Goal: Information Seeking & Learning: Learn about a topic

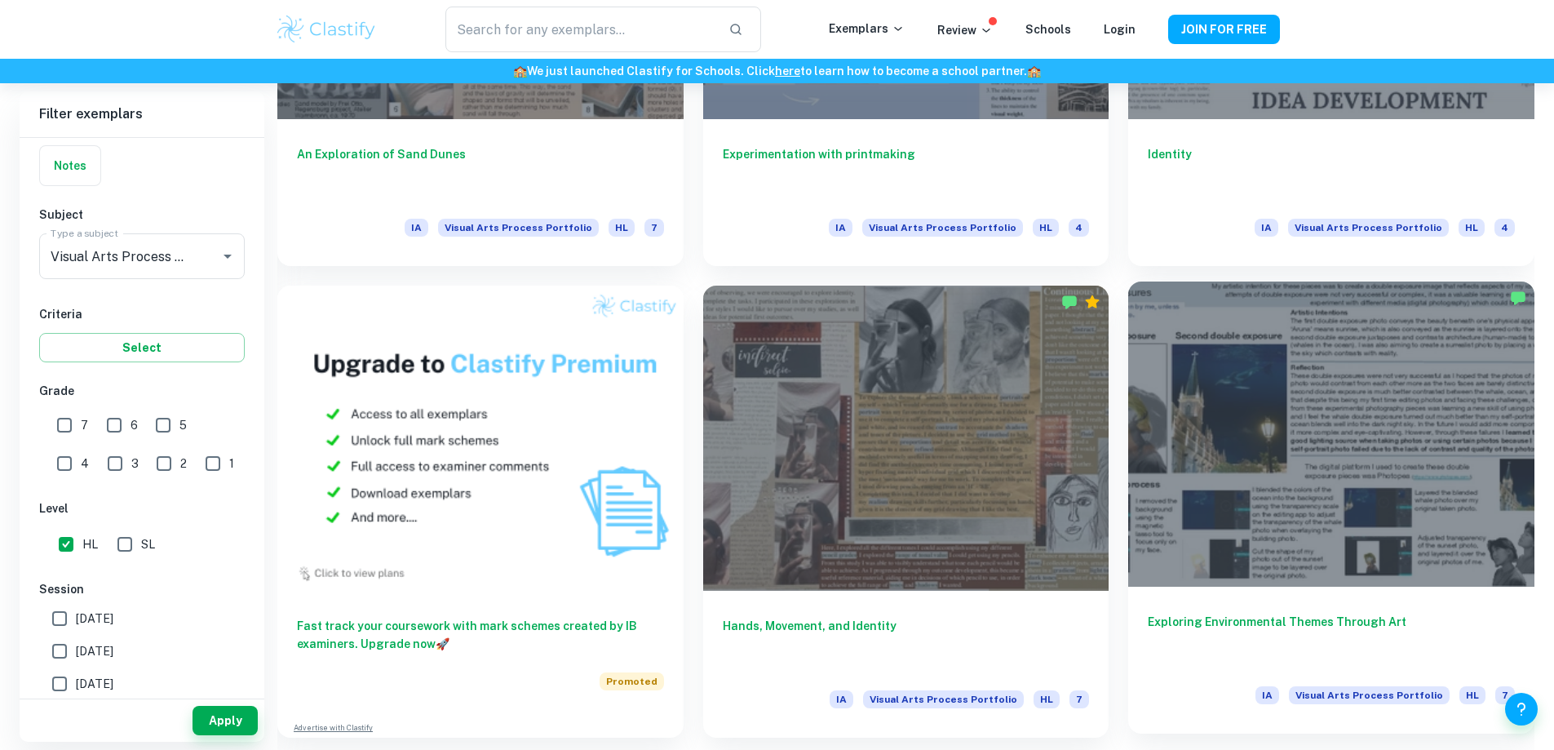
scroll to position [1119, 0]
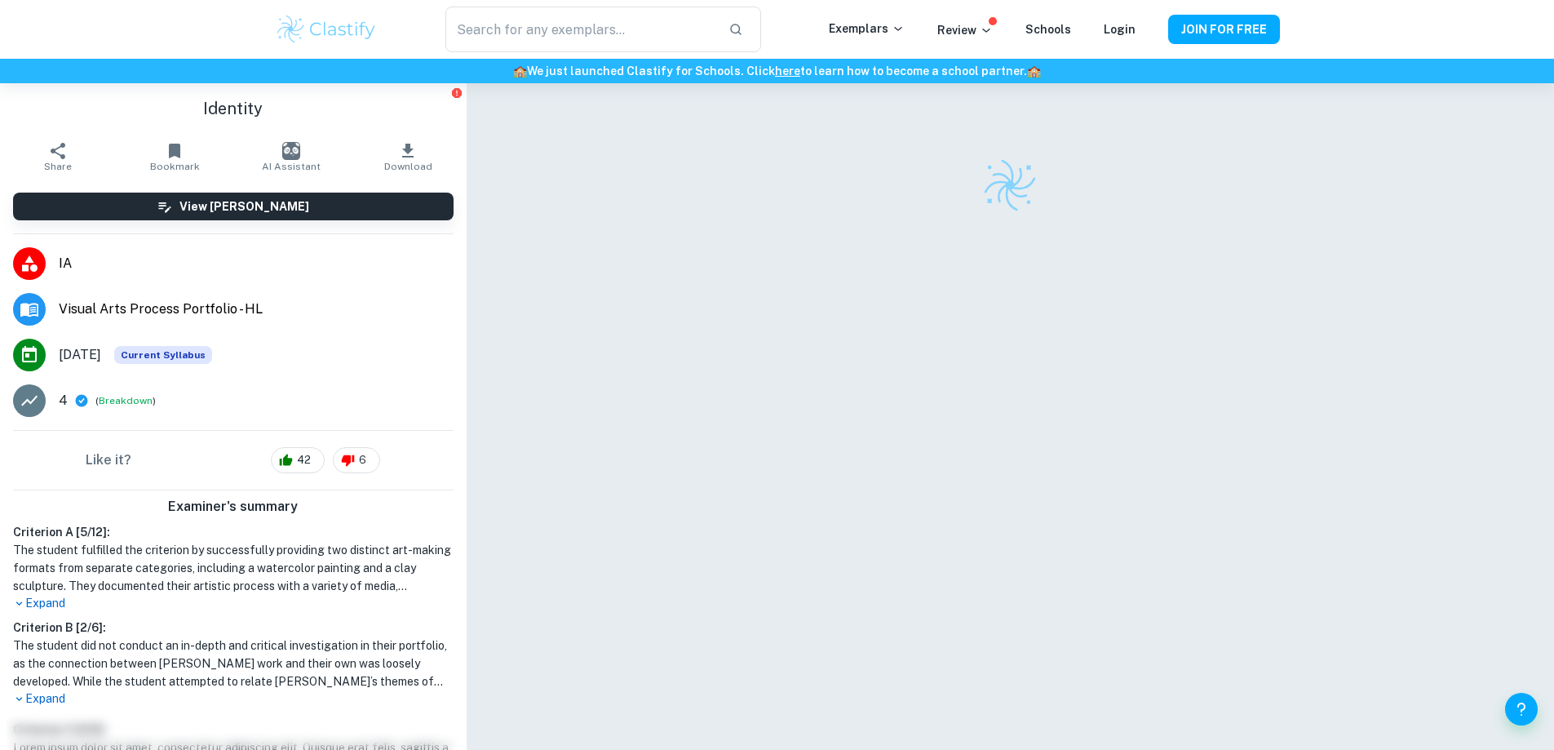
checkbox input "true"
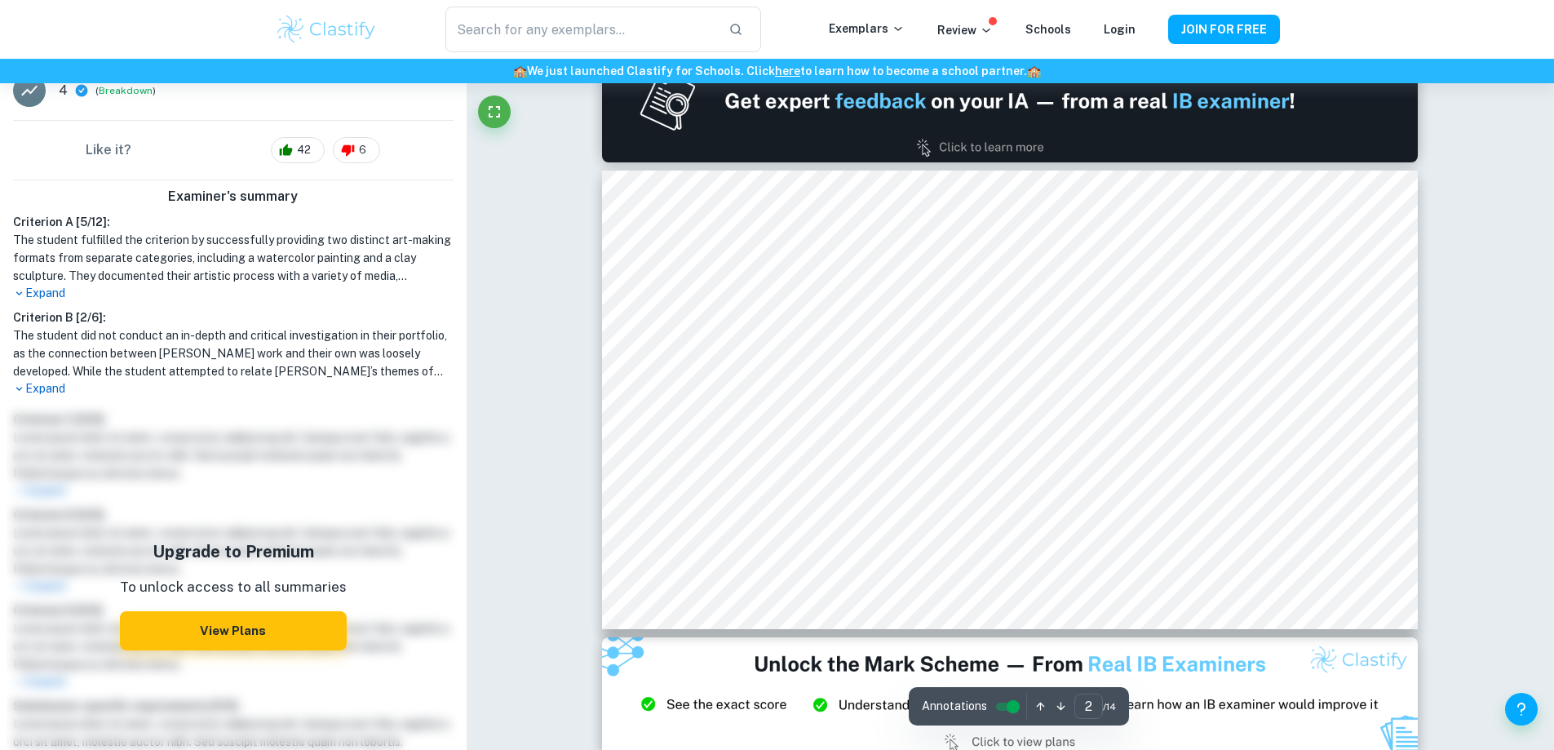
scroll to position [539, 0]
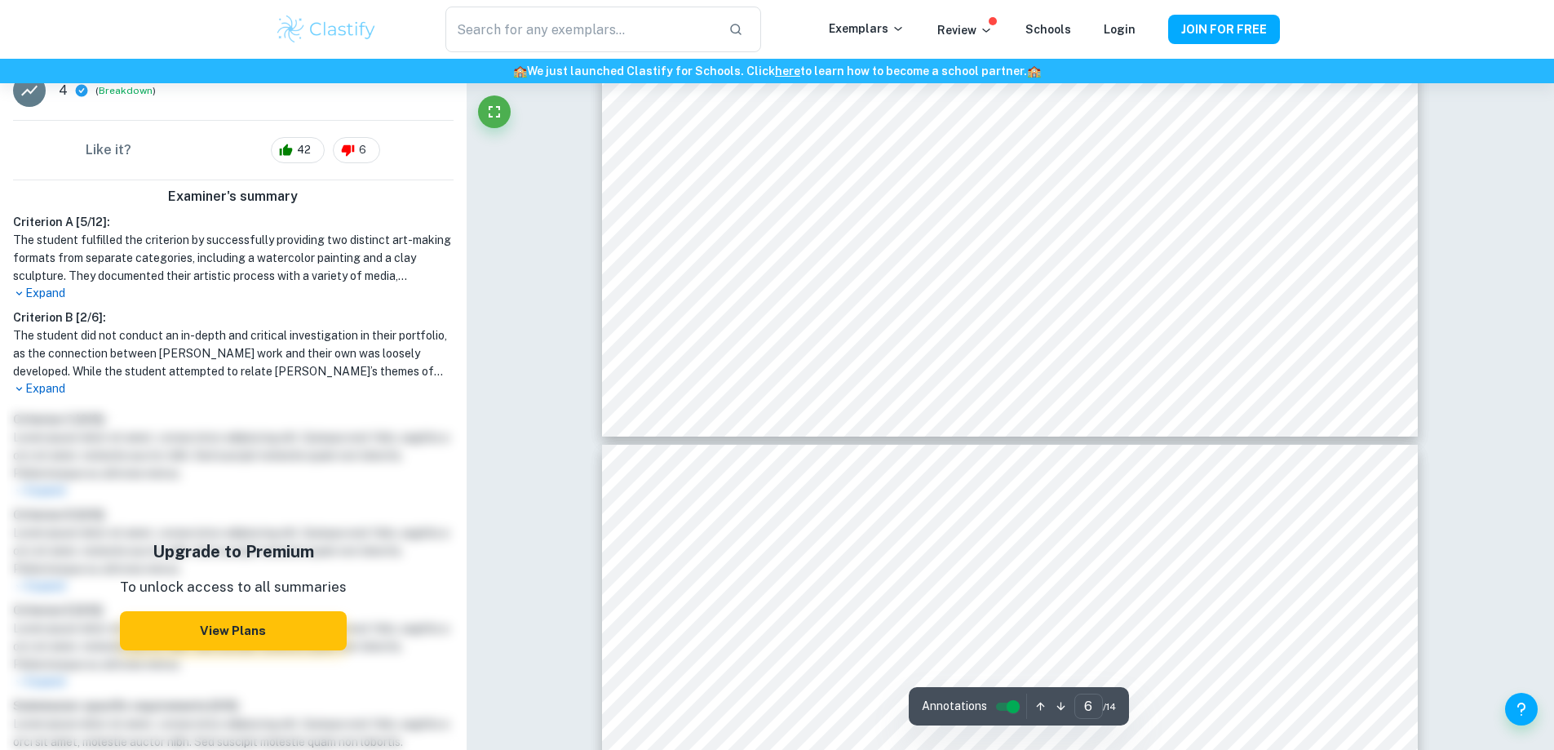
type input "7"
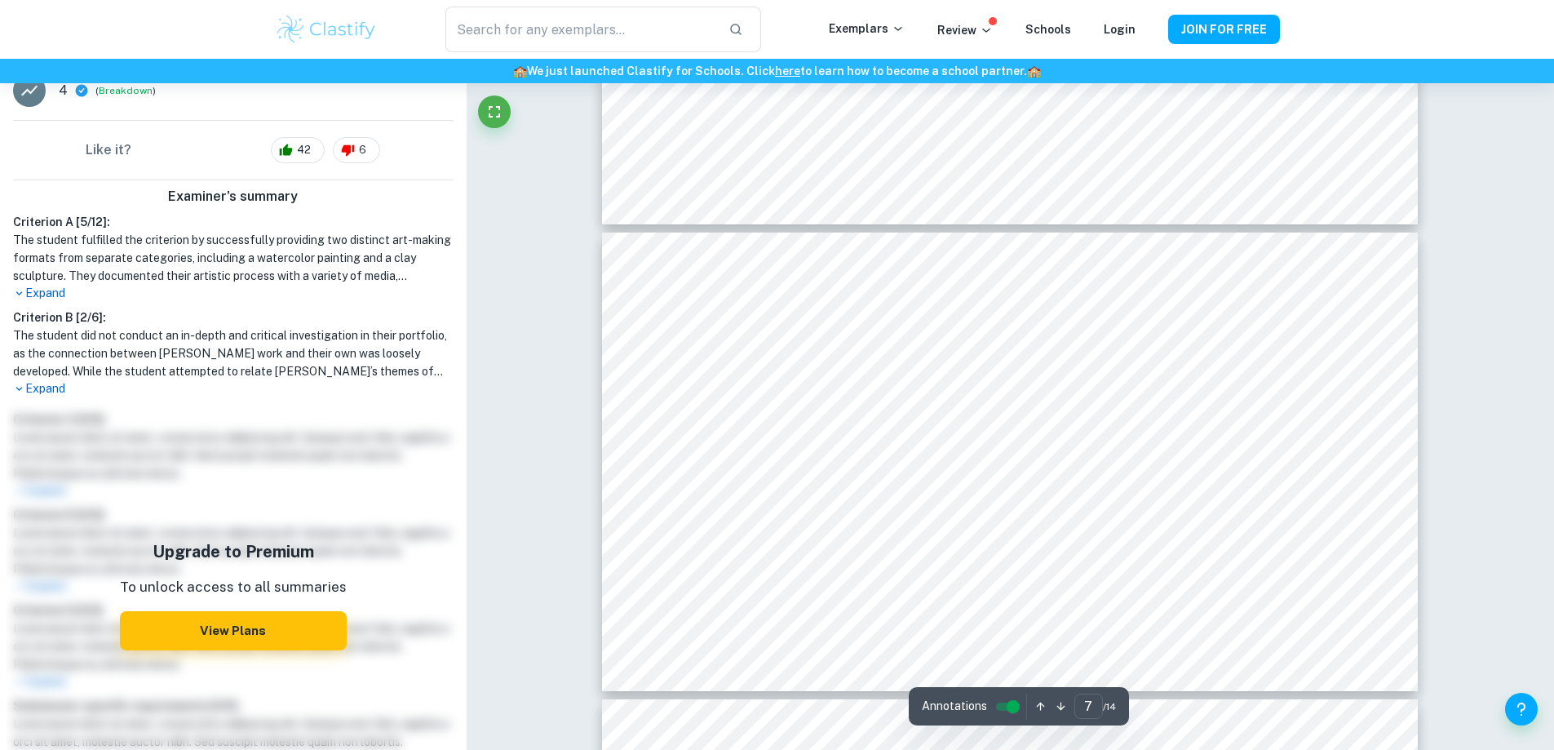
scroll to position [0, 0]
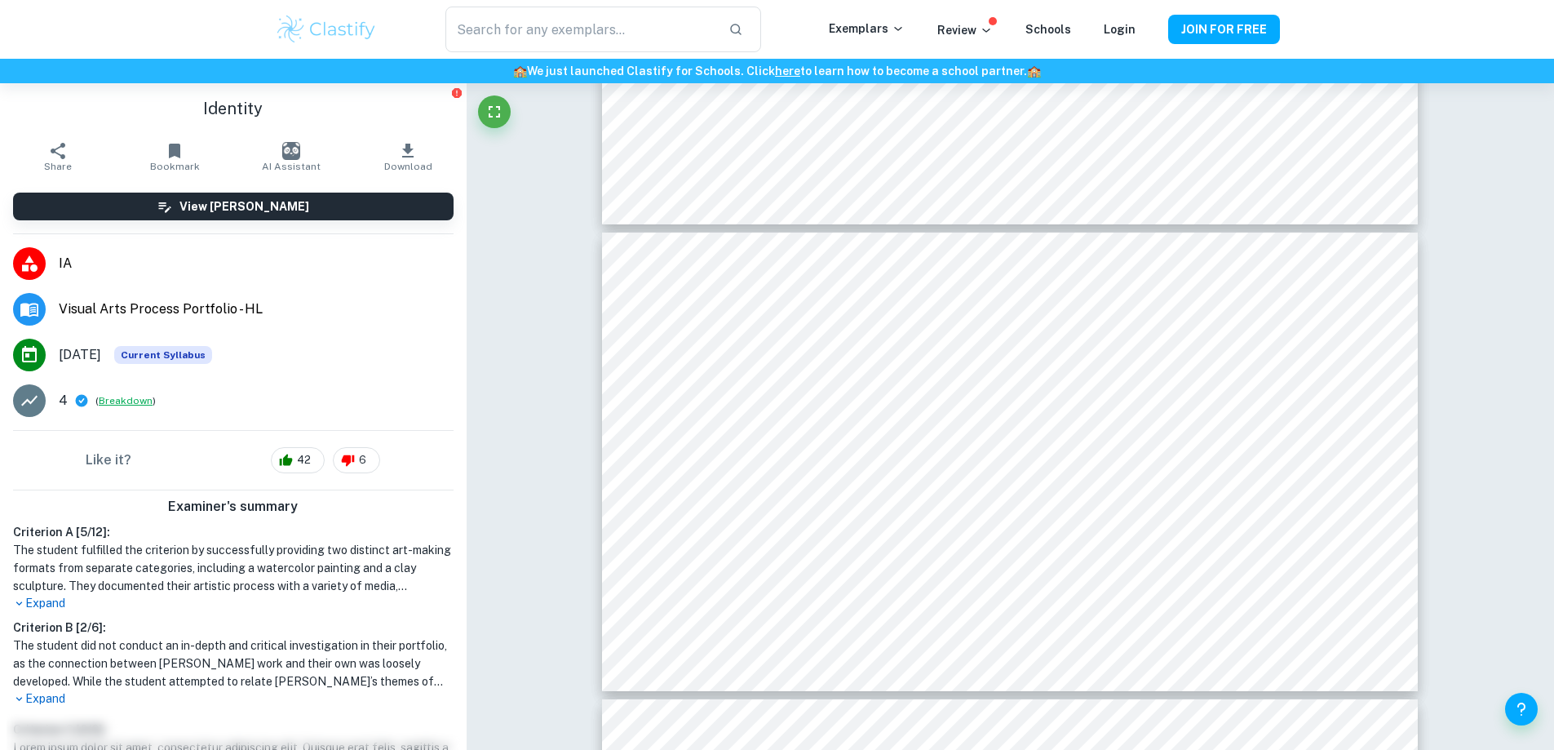
click at [126, 397] on button "Breakdown" at bounding box center [126, 400] width 54 height 15
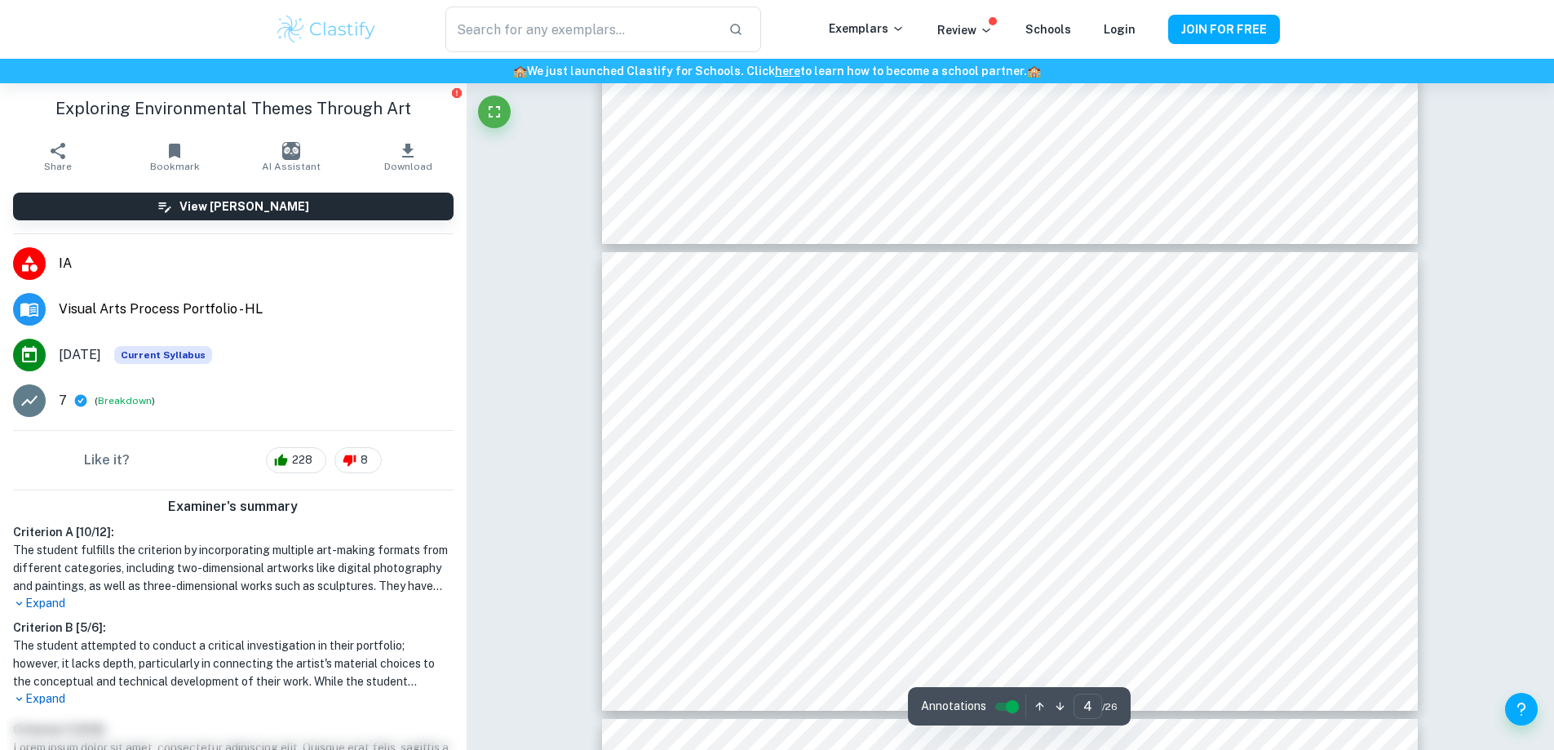
scroll to position [1510, 0]
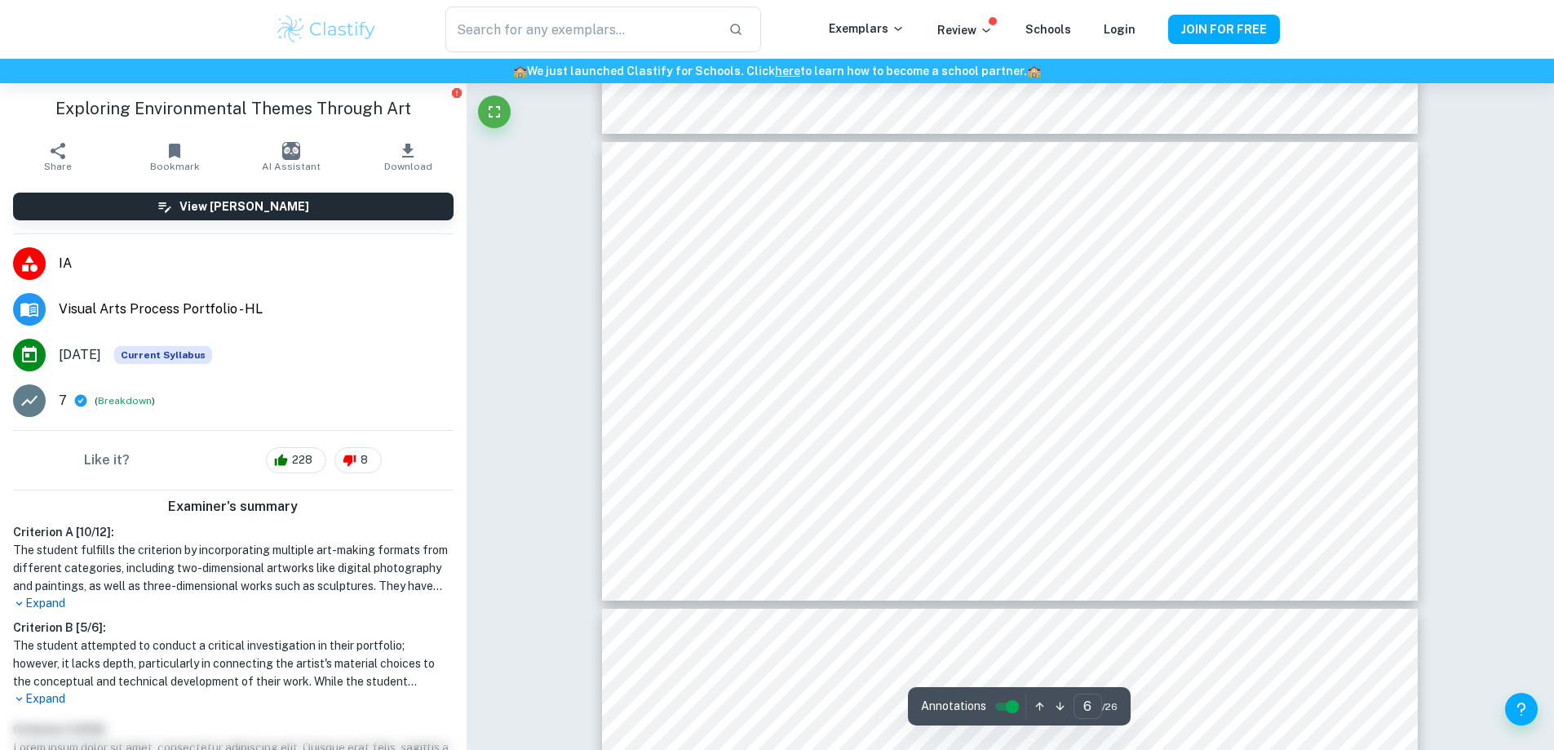
type input "7"
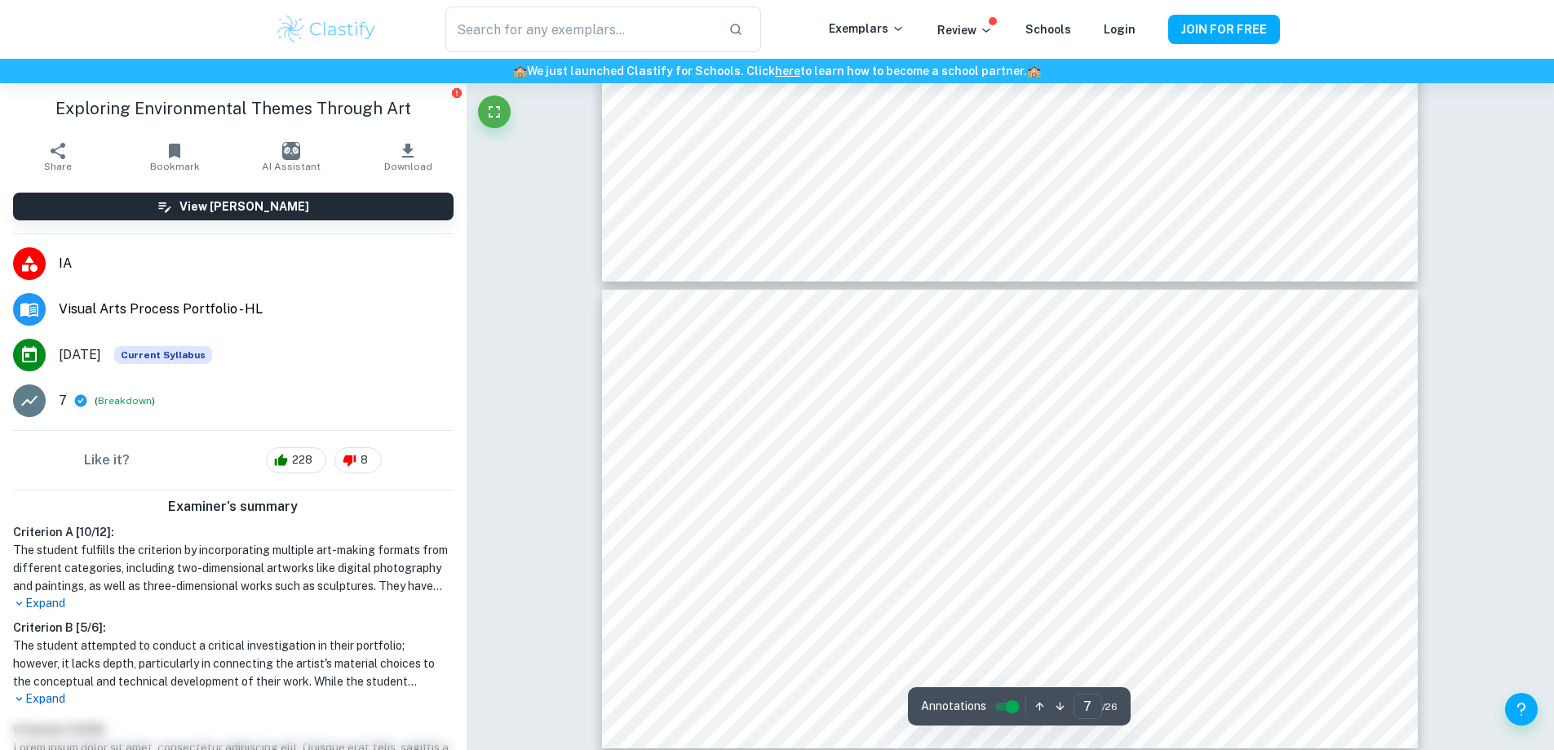
scroll to position [2872, 0]
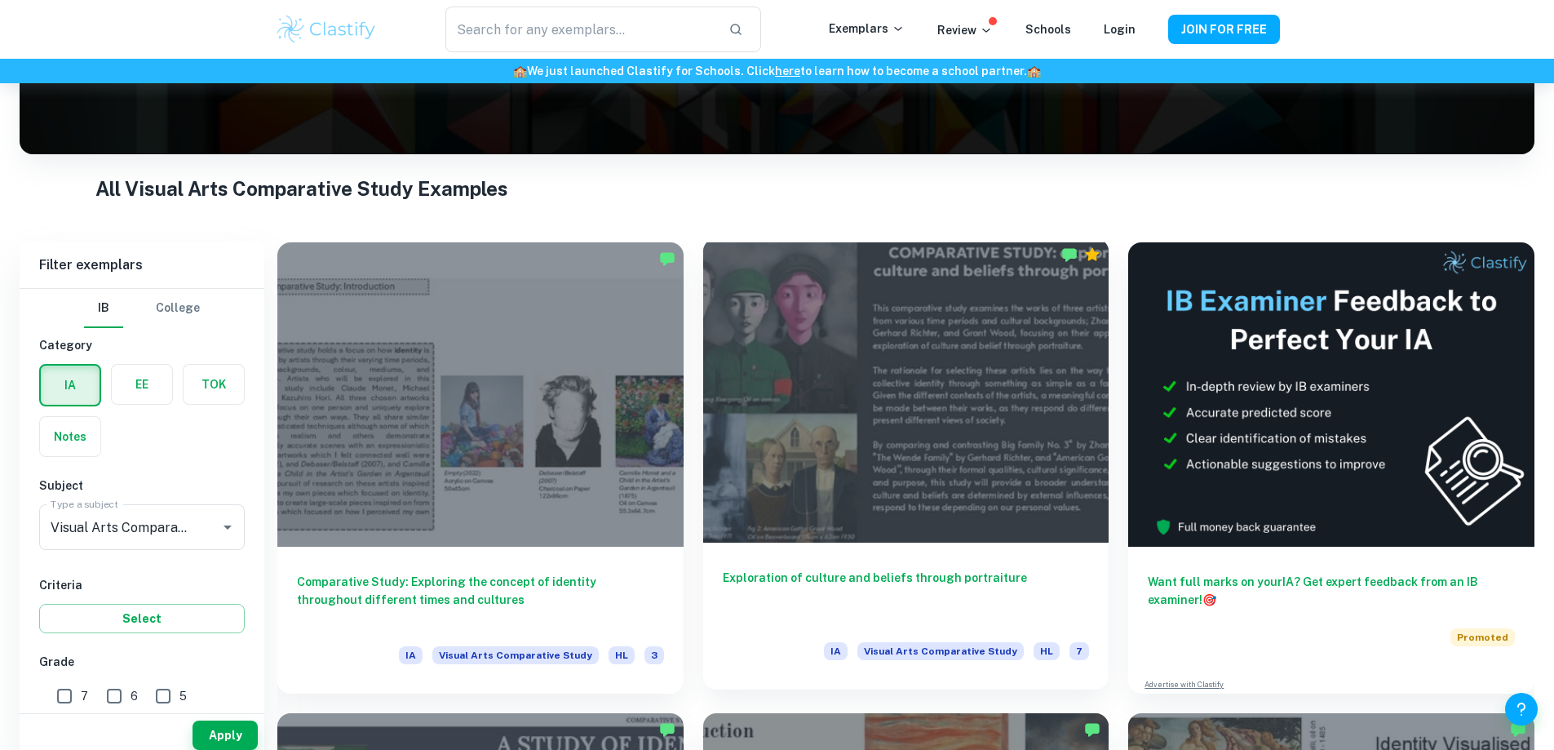
scroll to position [263, 0]
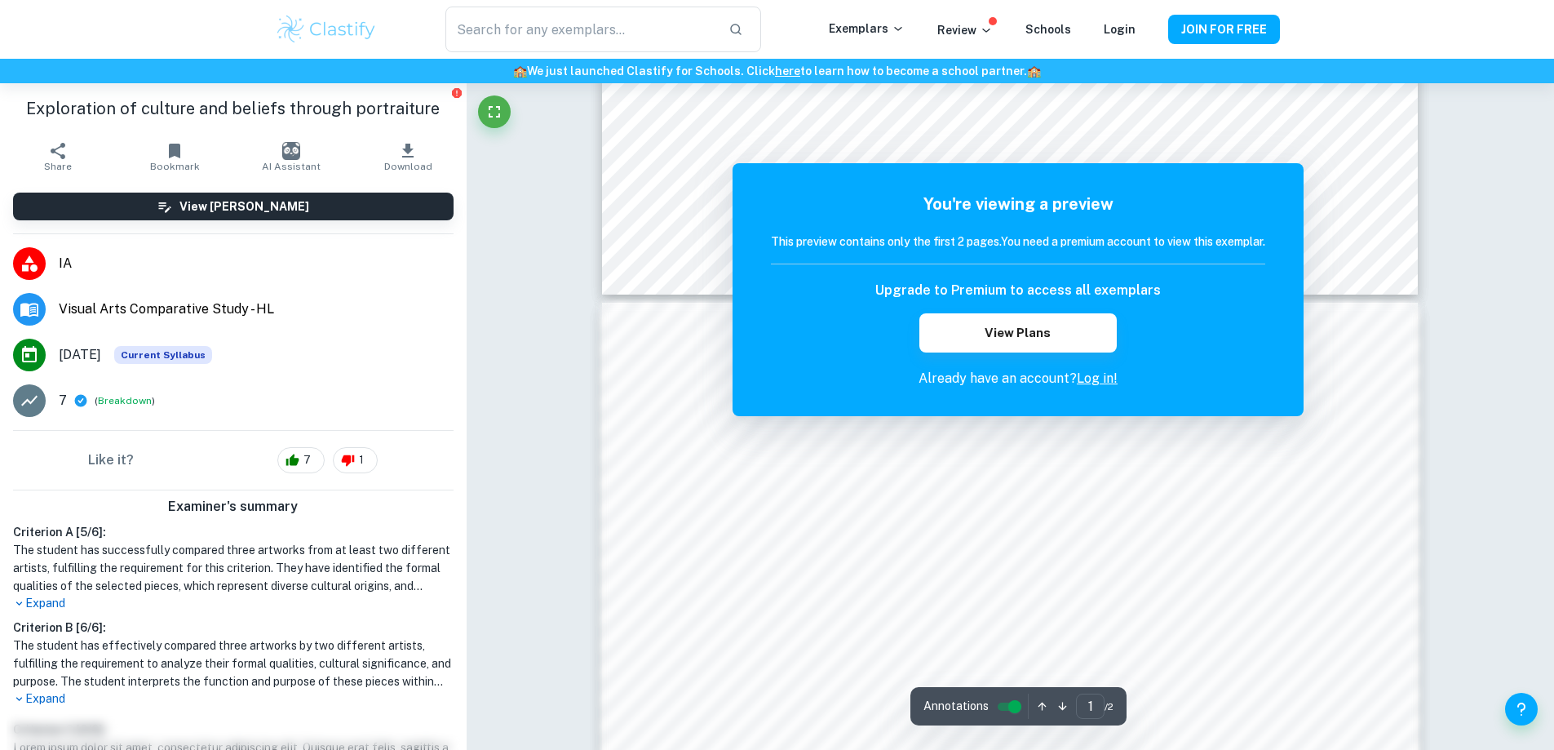
scroll to position [388, 0]
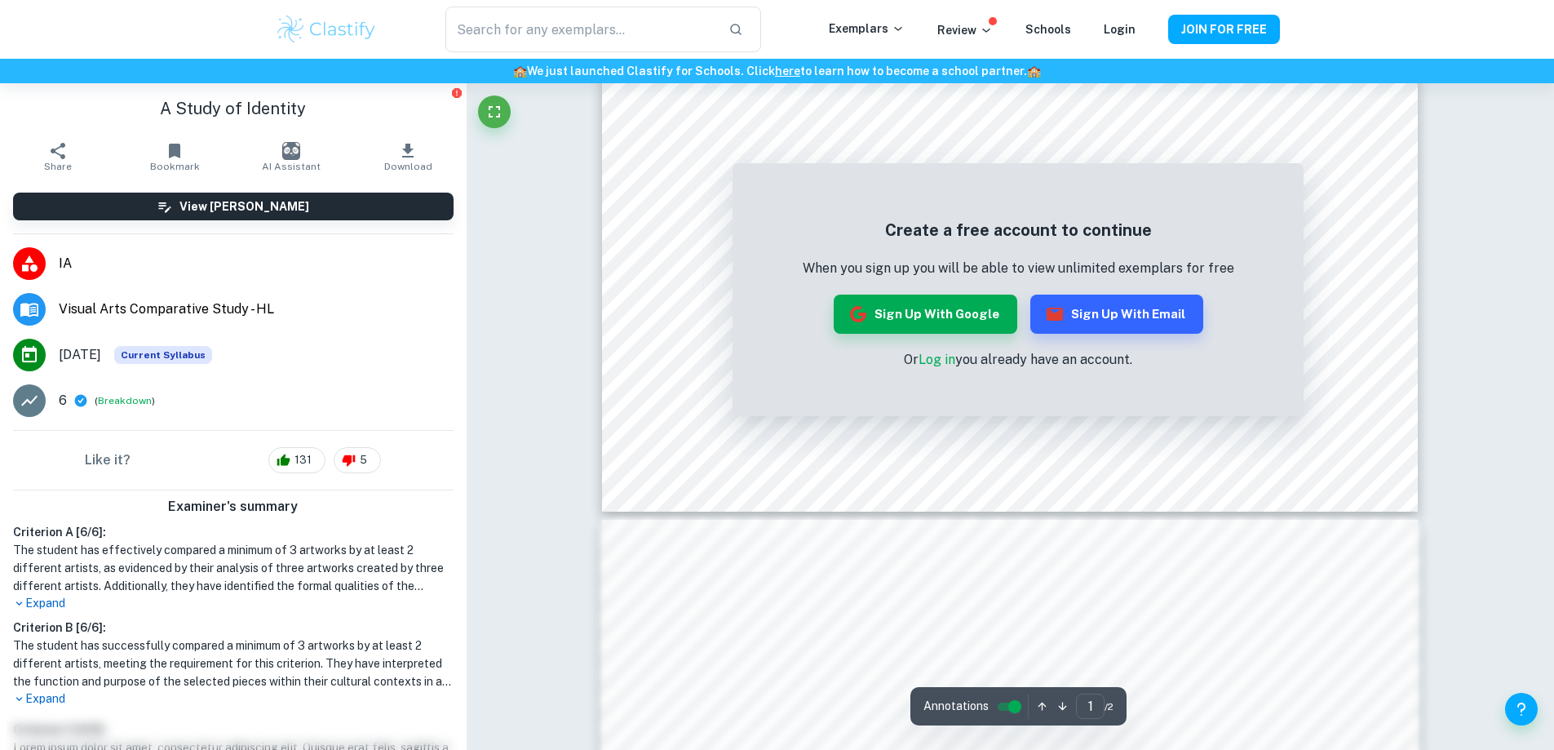
scroll to position [47, 0]
click at [934, 359] on link "Log in" at bounding box center [937, 360] width 37 height 16
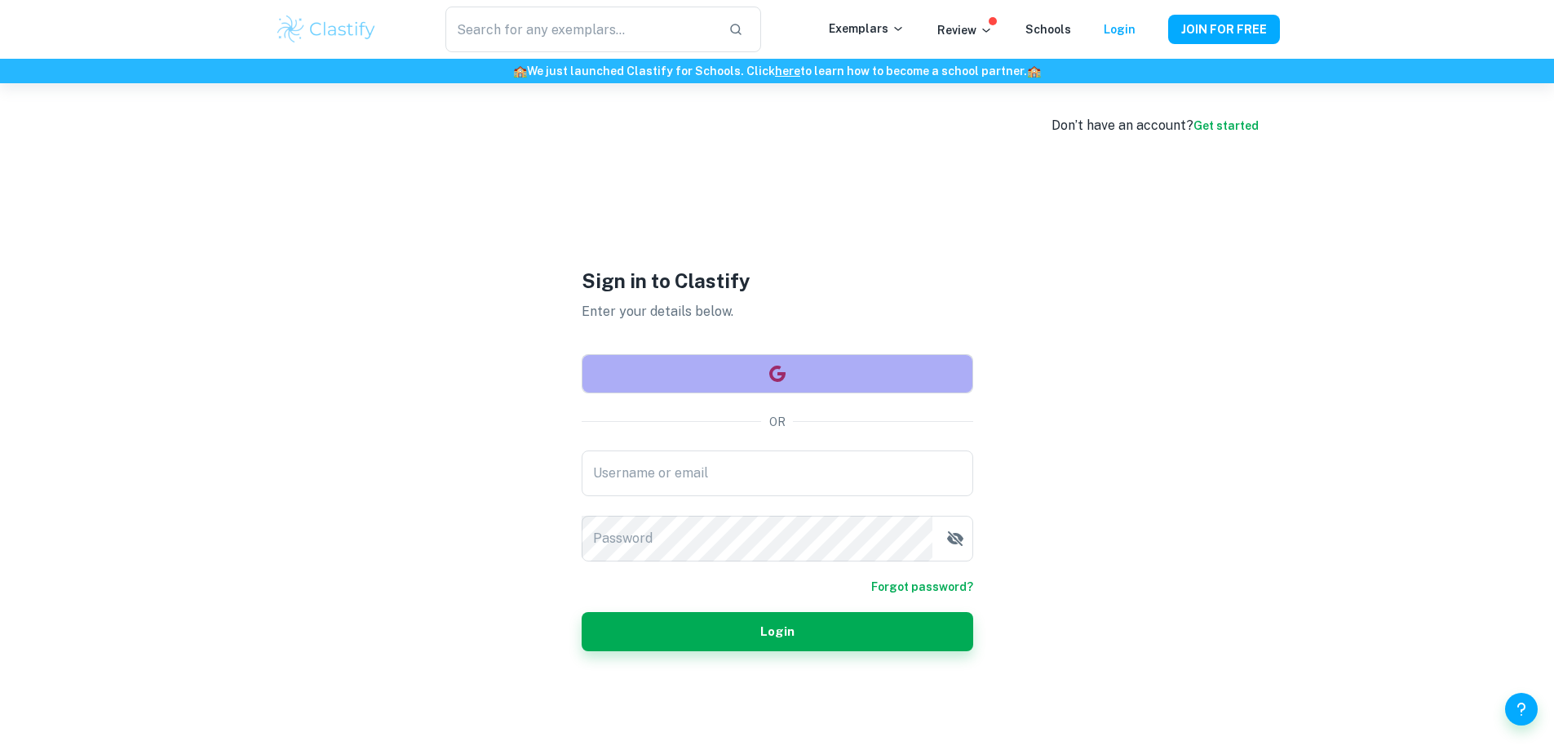
click at [796, 382] on button "button" at bounding box center [778, 373] width 392 height 39
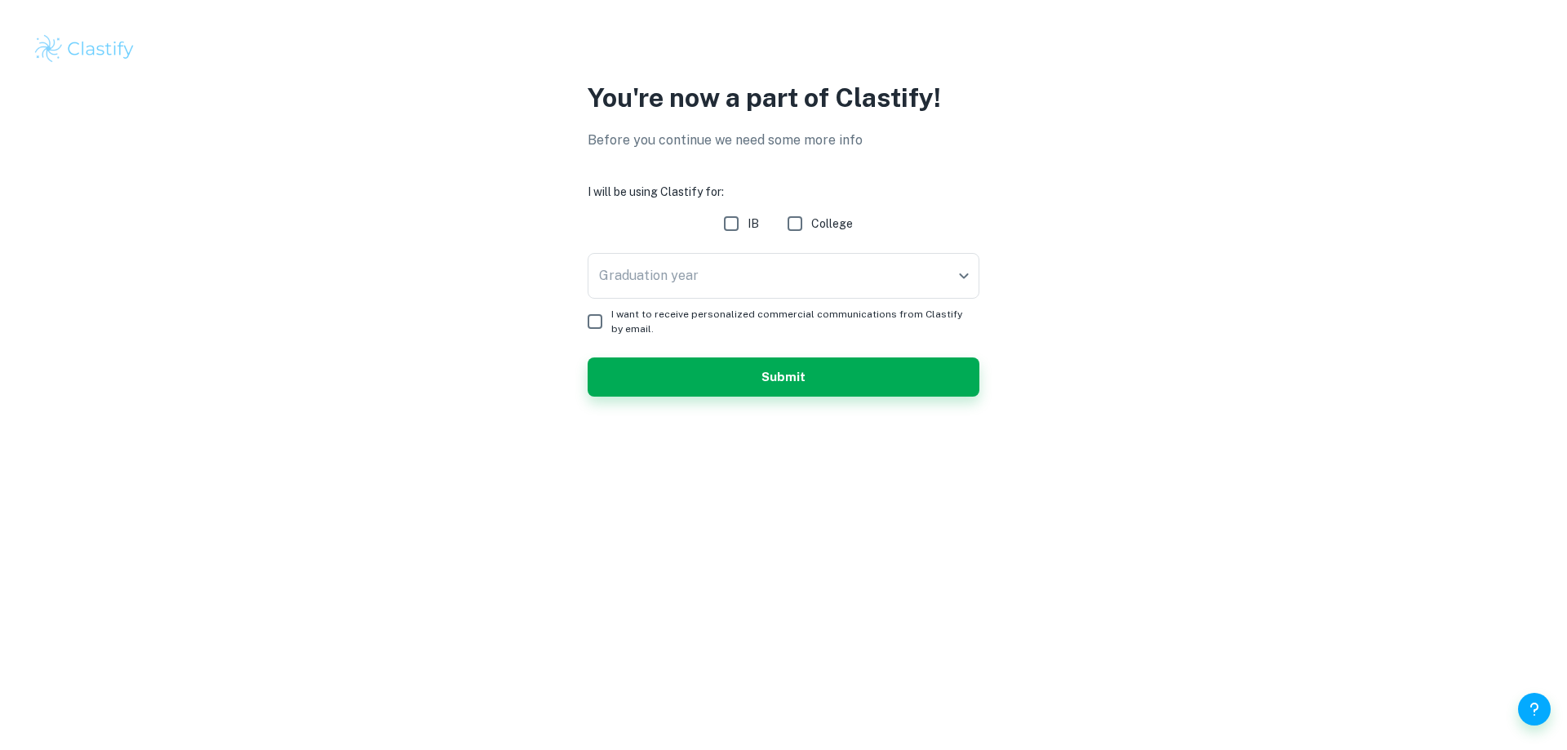
click at [797, 219] on input "College" at bounding box center [794, 223] width 33 height 33
checkbox input "true"
click at [734, 276] on body "We value your privacy We use cookies to enhance your browsing experience, serve…" at bounding box center [783, 375] width 1567 height 750
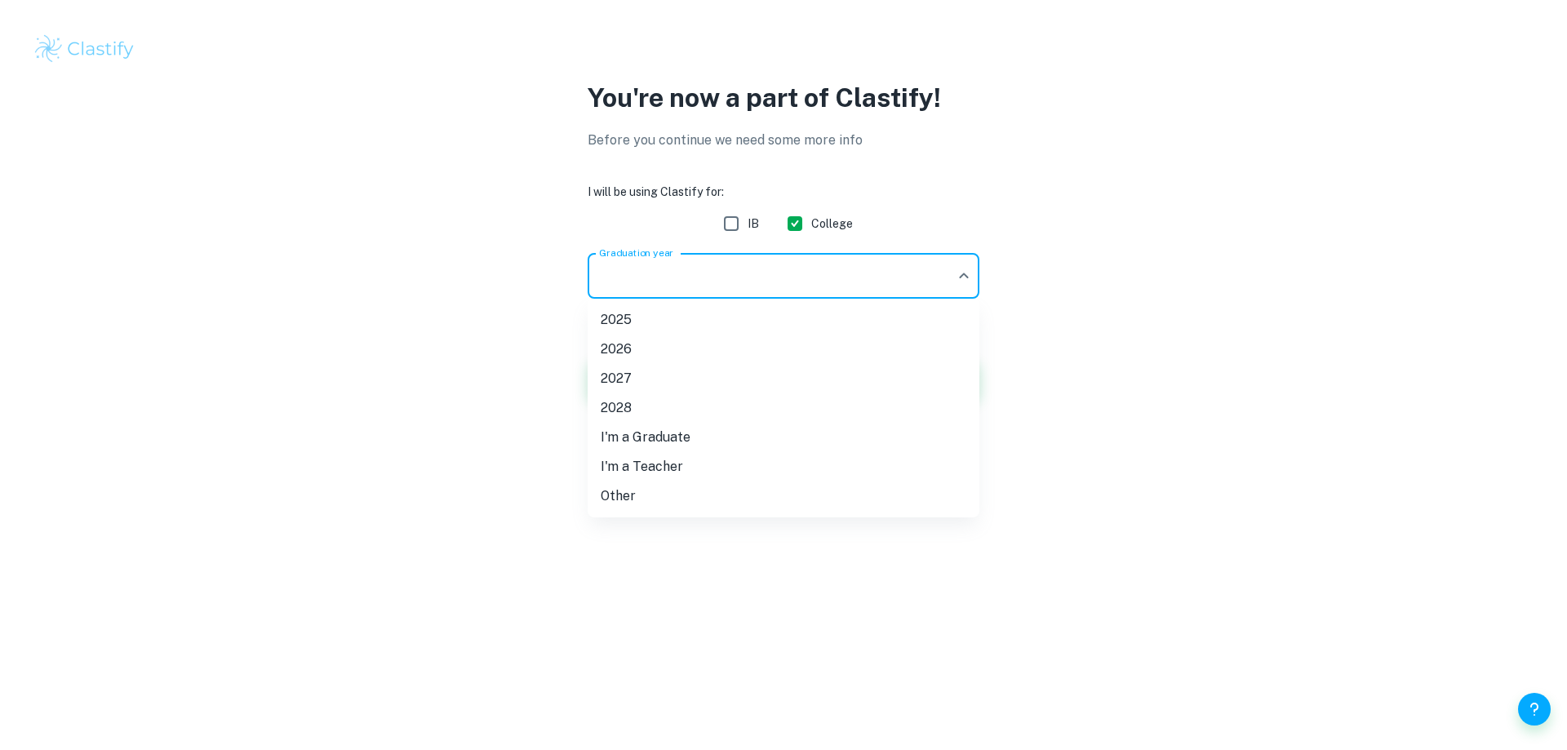
click at [666, 491] on li "Other" at bounding box center [783, 495] width 392 height 29
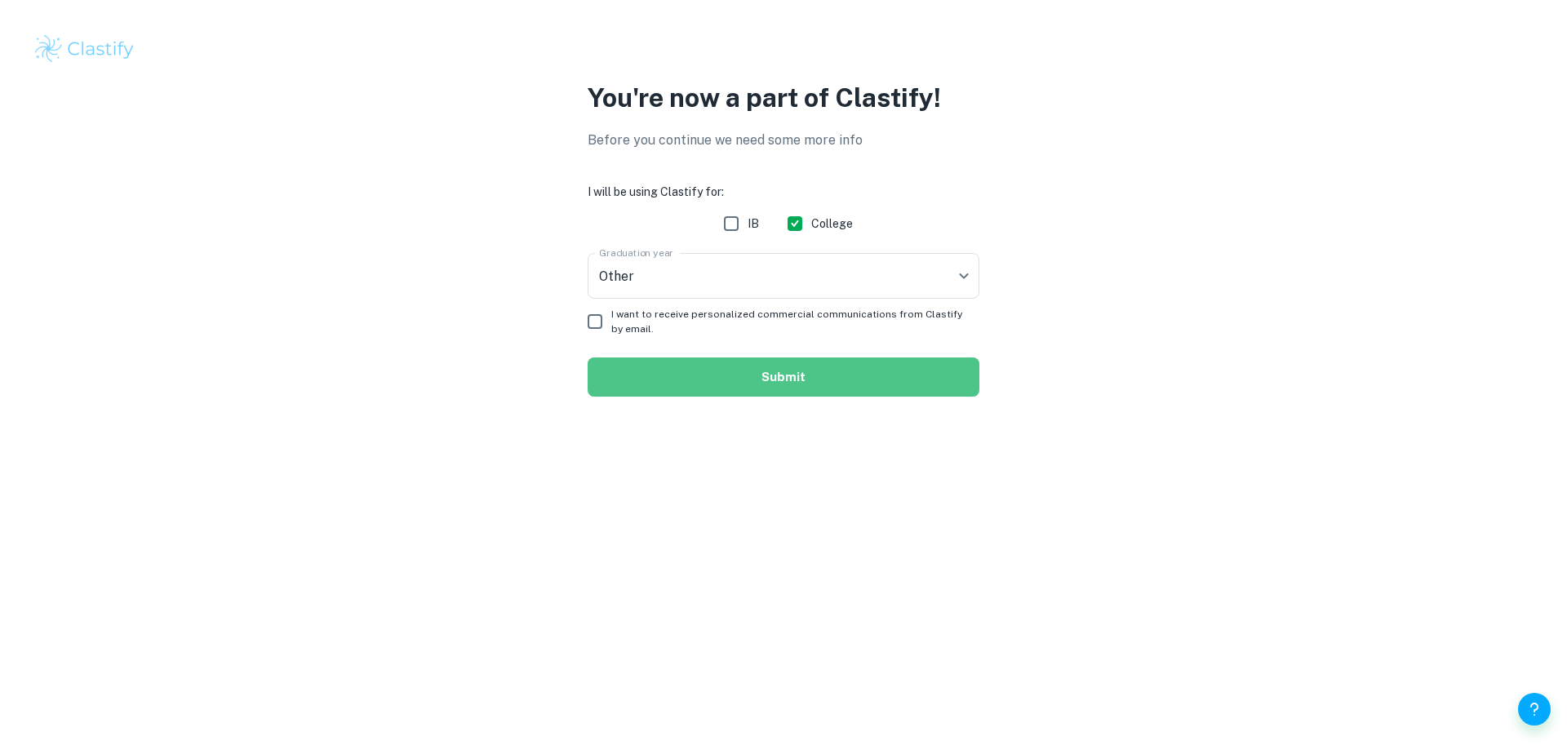
click at [705, 378] on button "Submit" at bounding box center [783, 376] width 392 height 39
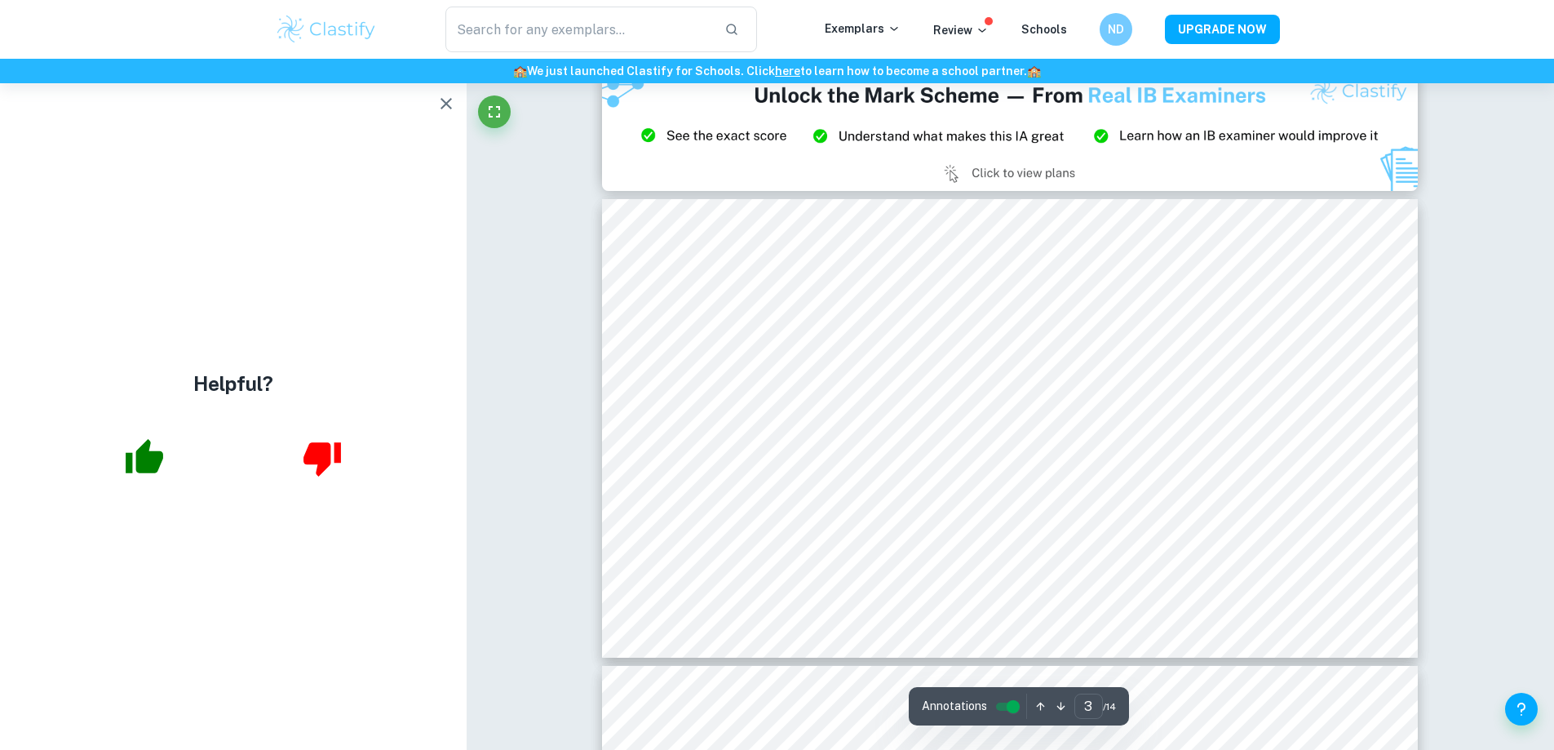
scroll to position [1096, 0]
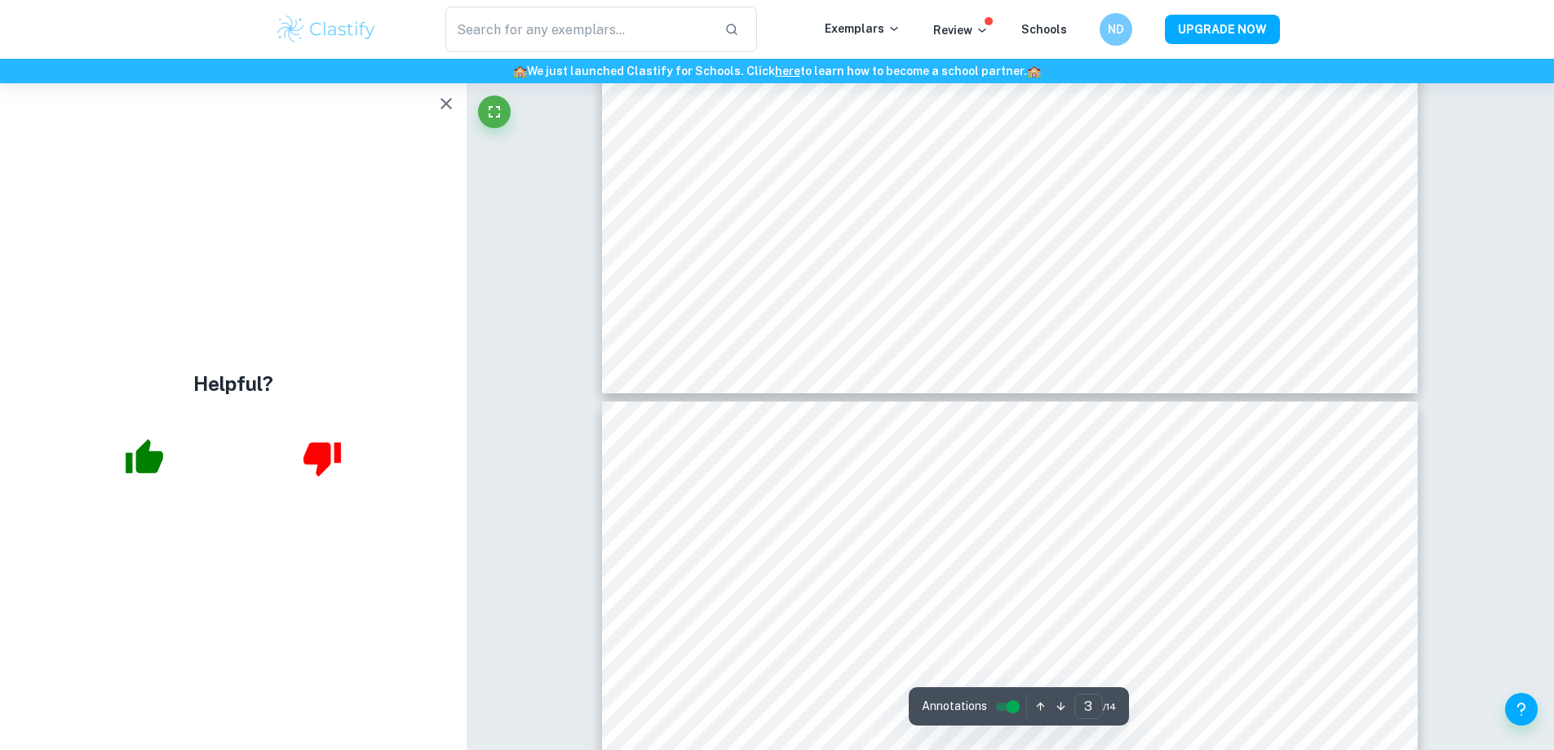
type input "4"
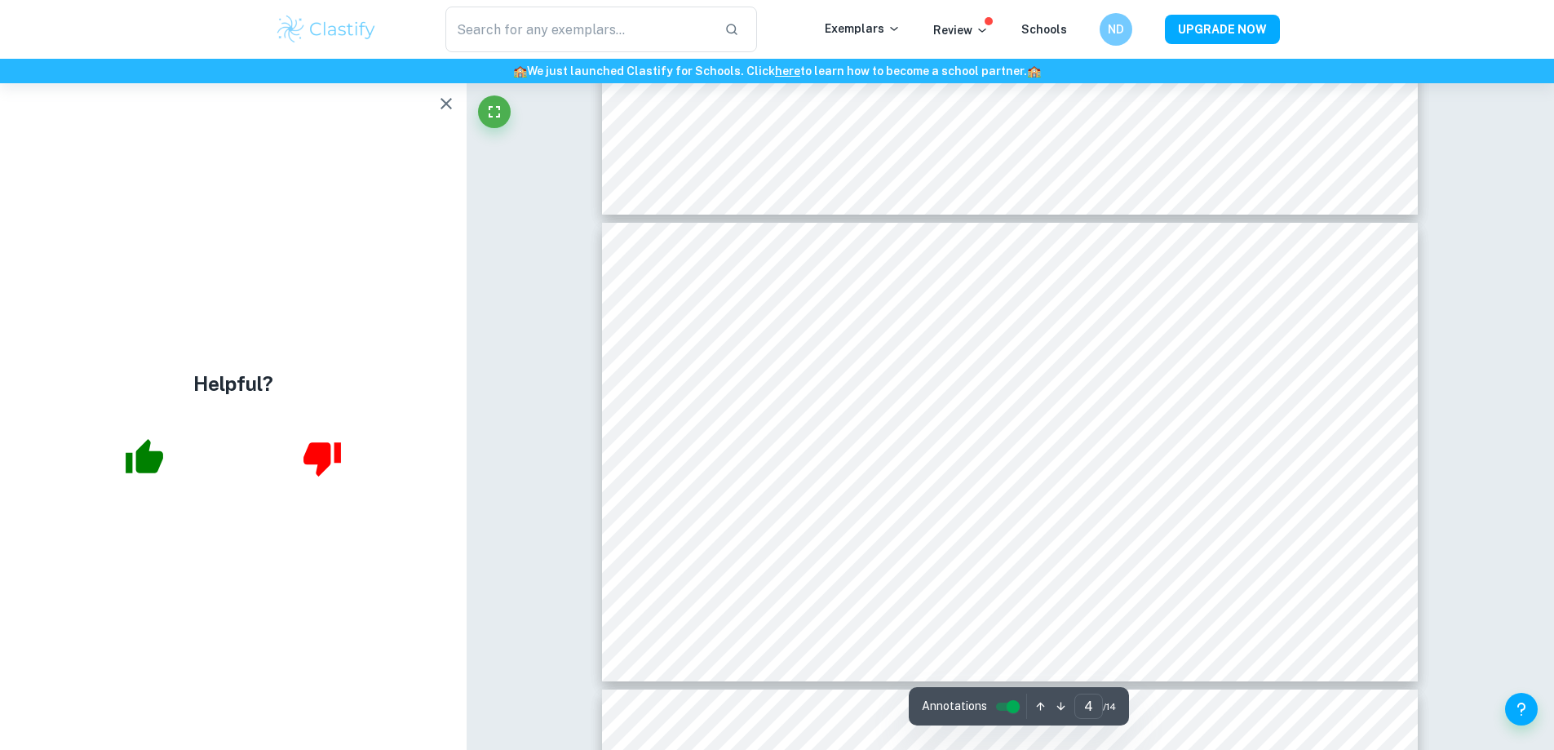
scroll to position [1554, 0]
